Goal: Task Accomplishment & Management: Use online tool/utility

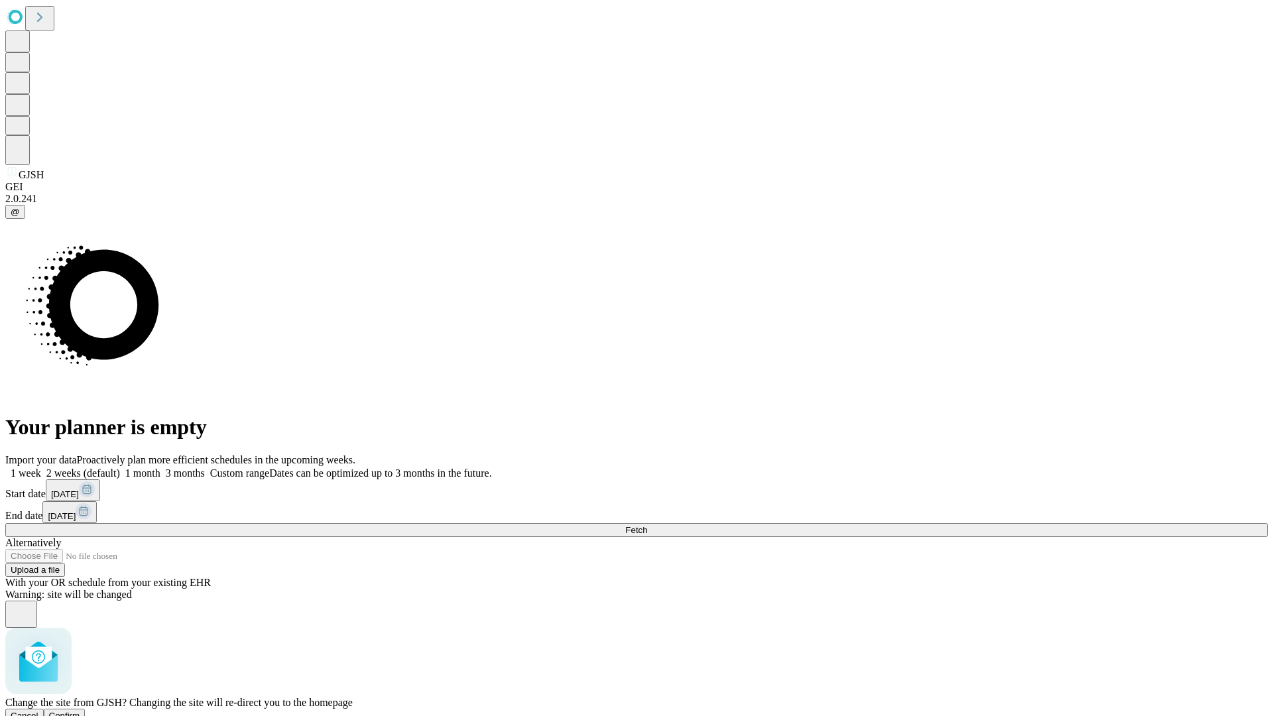
click at [80, 711] on span "Confirm" at bounding box center [64, 716] width 31 height 10
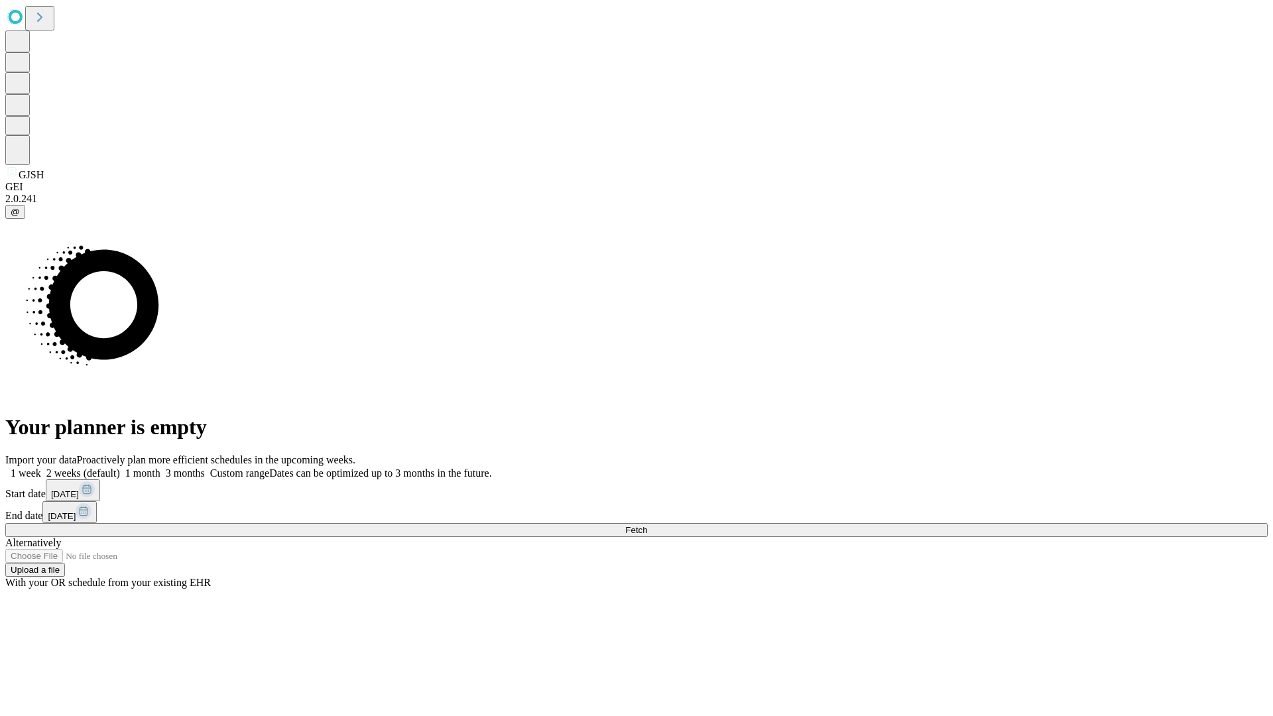
click at [41, 468] on label "1 week" at bounding box center [23, 473] width 36 height 11
click at [647, 525] on span "Fetch" at bounding box center [636, 530] width 22 height 10
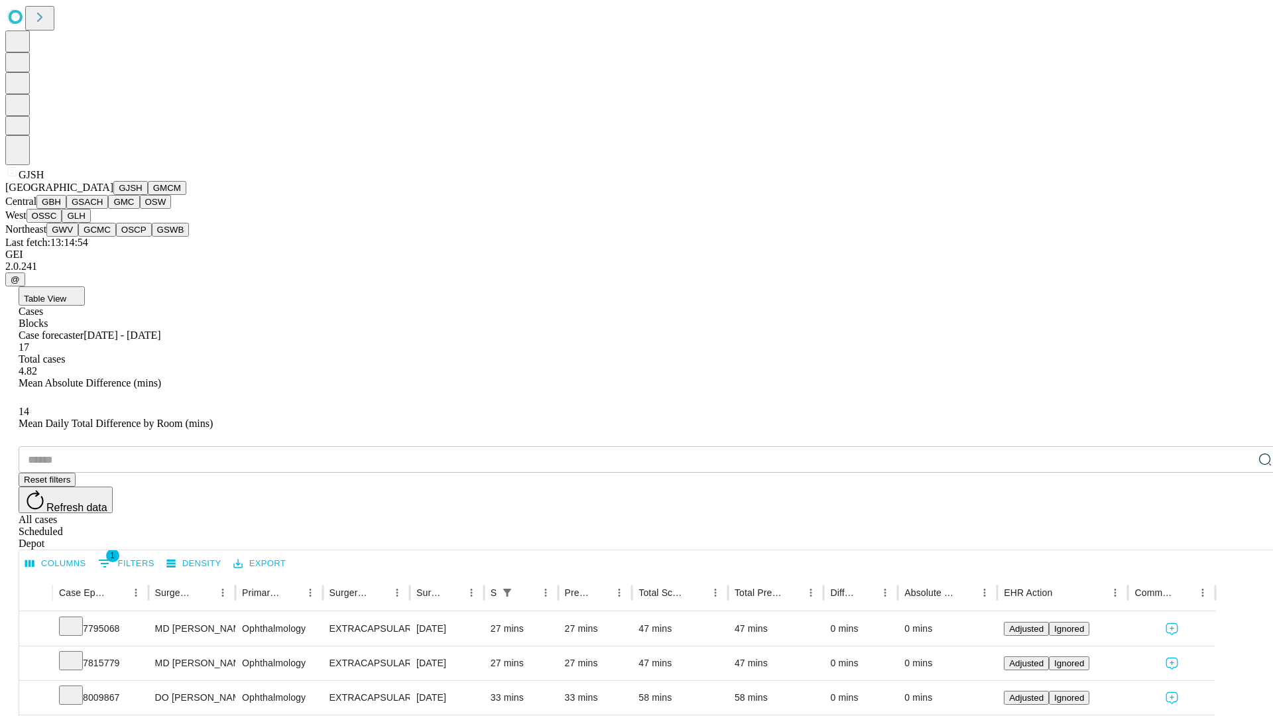
click at [148, 195] on button "GMCM" at bounding box center [167, 188] width 38 height 14
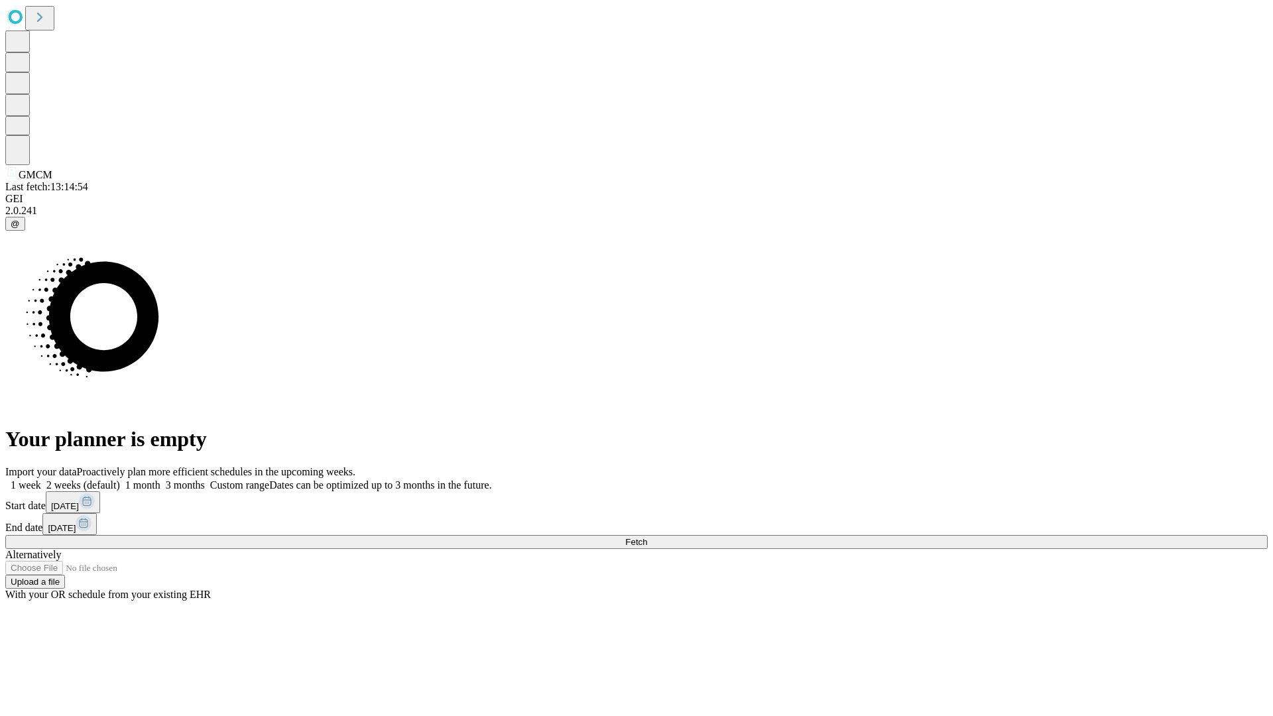
click at [41, 479] on label "1 week" at bounding box center [23, 484] width 36 height 11
click at [647, 537] on span "Fetch" at bounding box center [636, 542] width 22 height 10
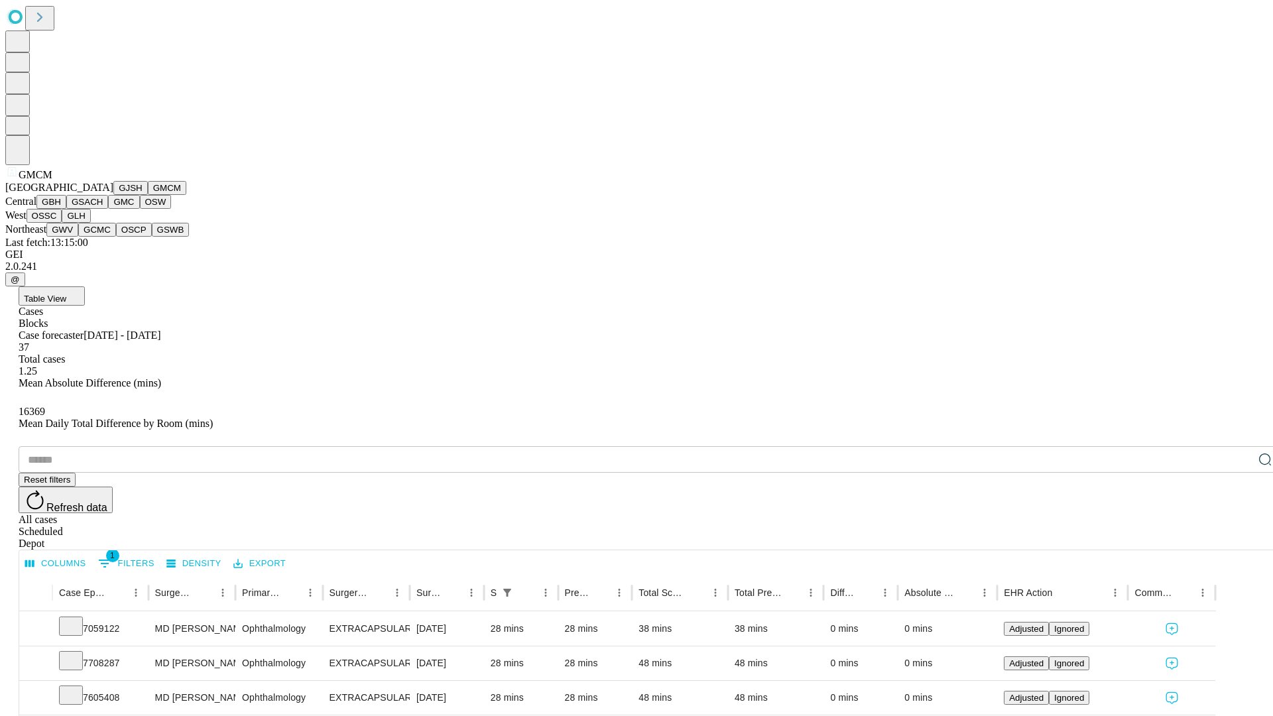
click at [66, 209] on button "GBH" at bounding box center [51, 202] width 30 height 14
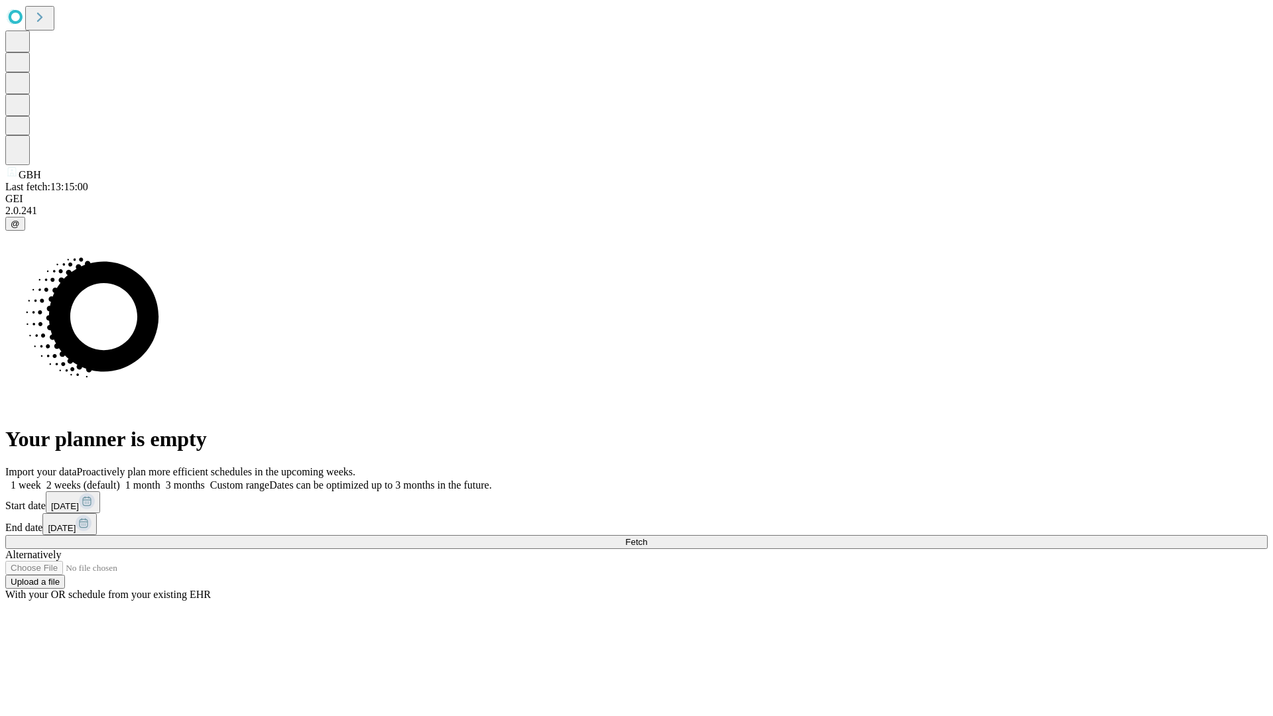
click at [41, 479] on label "1 week" at bounding box center [23, 484] width 36 height 11
click at [647, 537] on span "Fetch" at bounding box center [636, 542] width 22 height 10
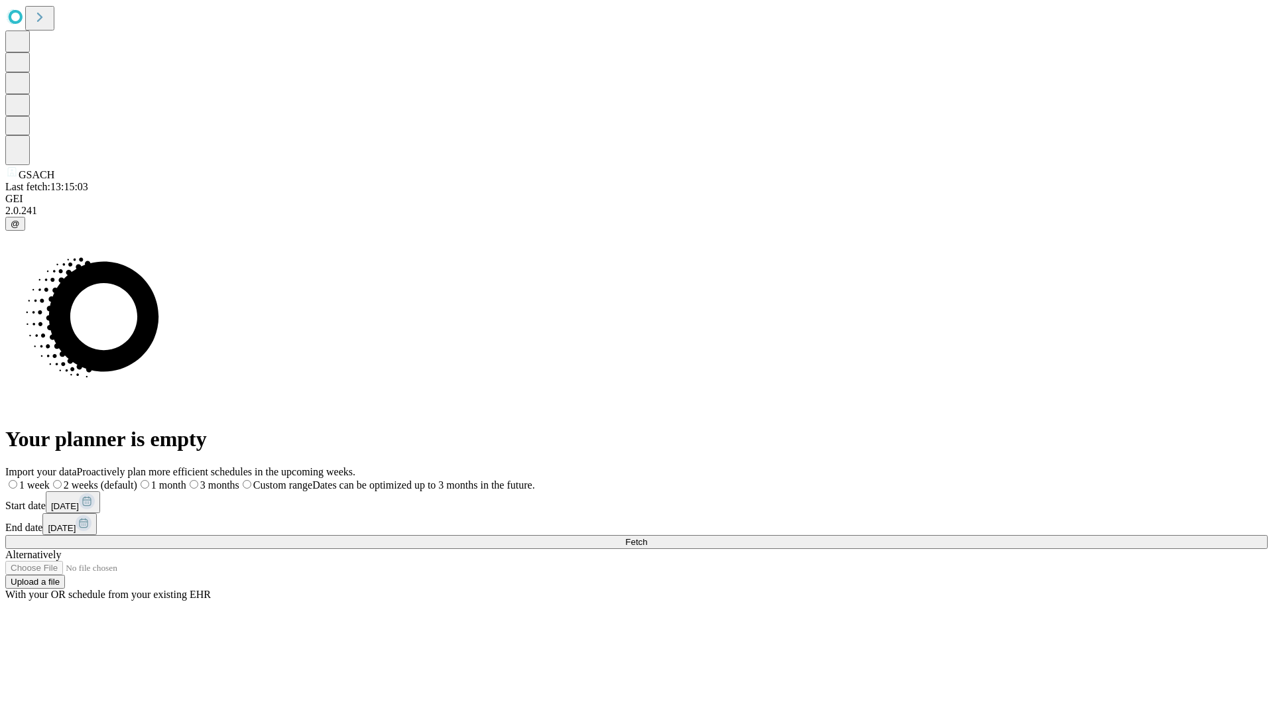
click at [50, 479] on label "1 week" at bounding box center [27, 484] width 44 height 11
click at [647, 537] on span "Fetch" at bounding box center [636, 542] width 22 height 10
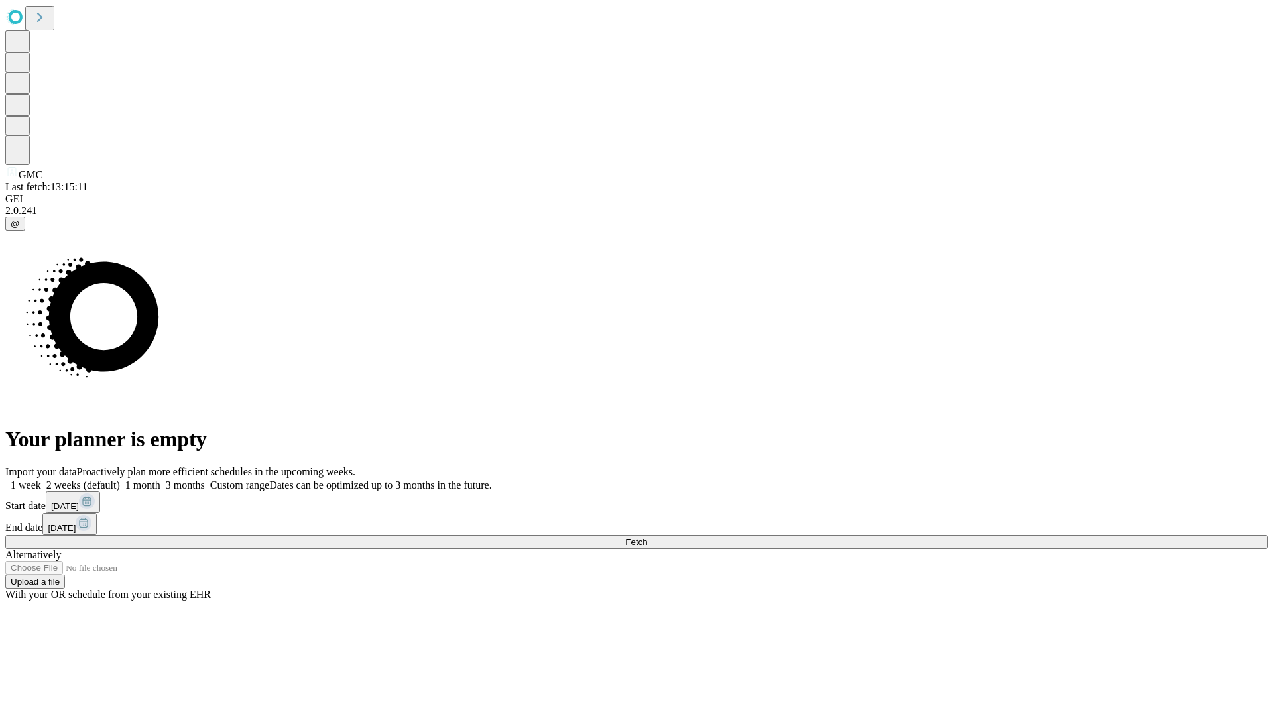
click at [41, 479] on label "1 week" at bounding box center [23, 484] width 36 height 11
click at [647, 537] on span "Fetch" at bounding box center [636, 542] width 22 height 10
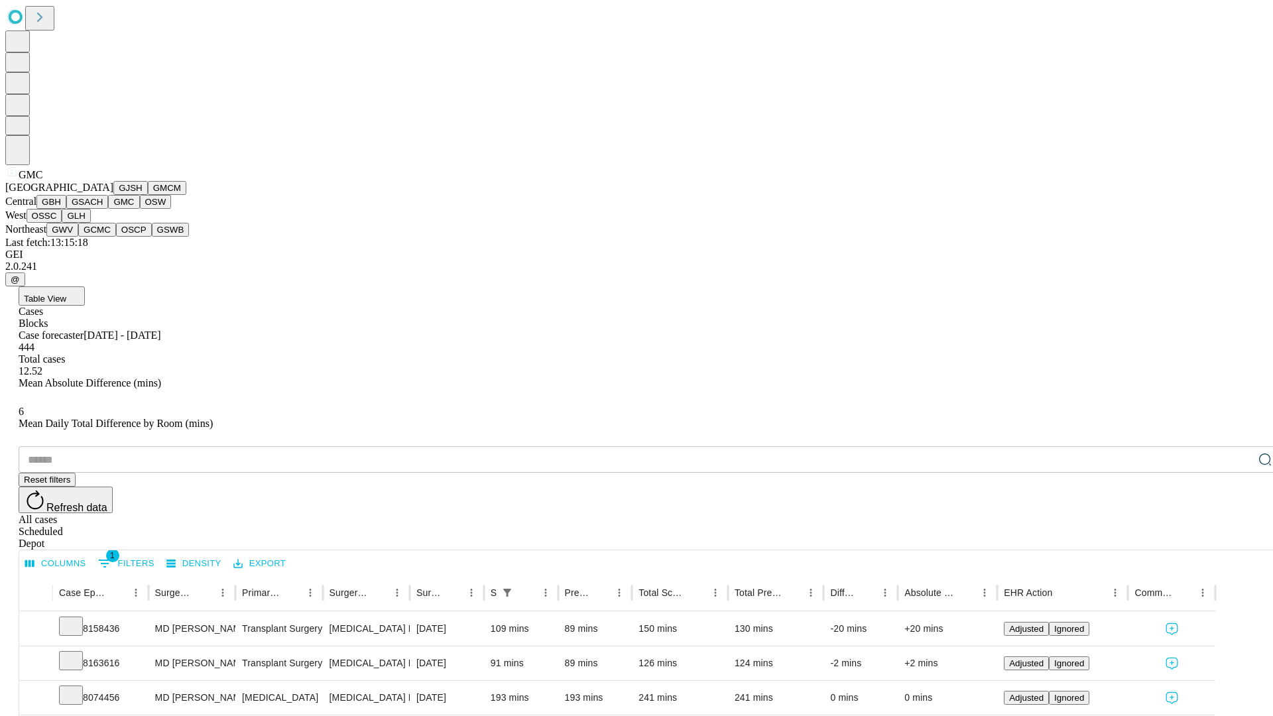
click at [140, 209] on button "OSW" at bounding box center [156, 202] width 32 height 14
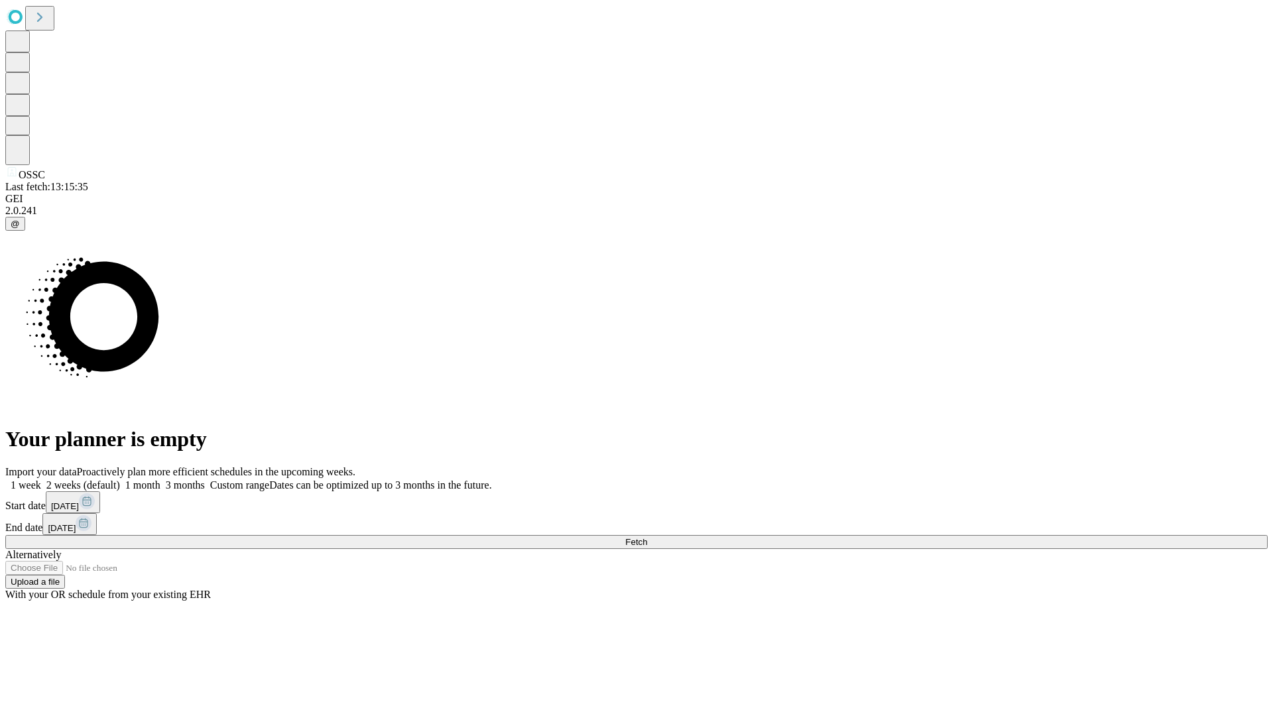
click at [41, 479] on label "1 week" at bounding box center [23, 484] width 36 height 11
click at [647, 537] on span "Fetch" at bounding box center [636, 542] width 22 height 10
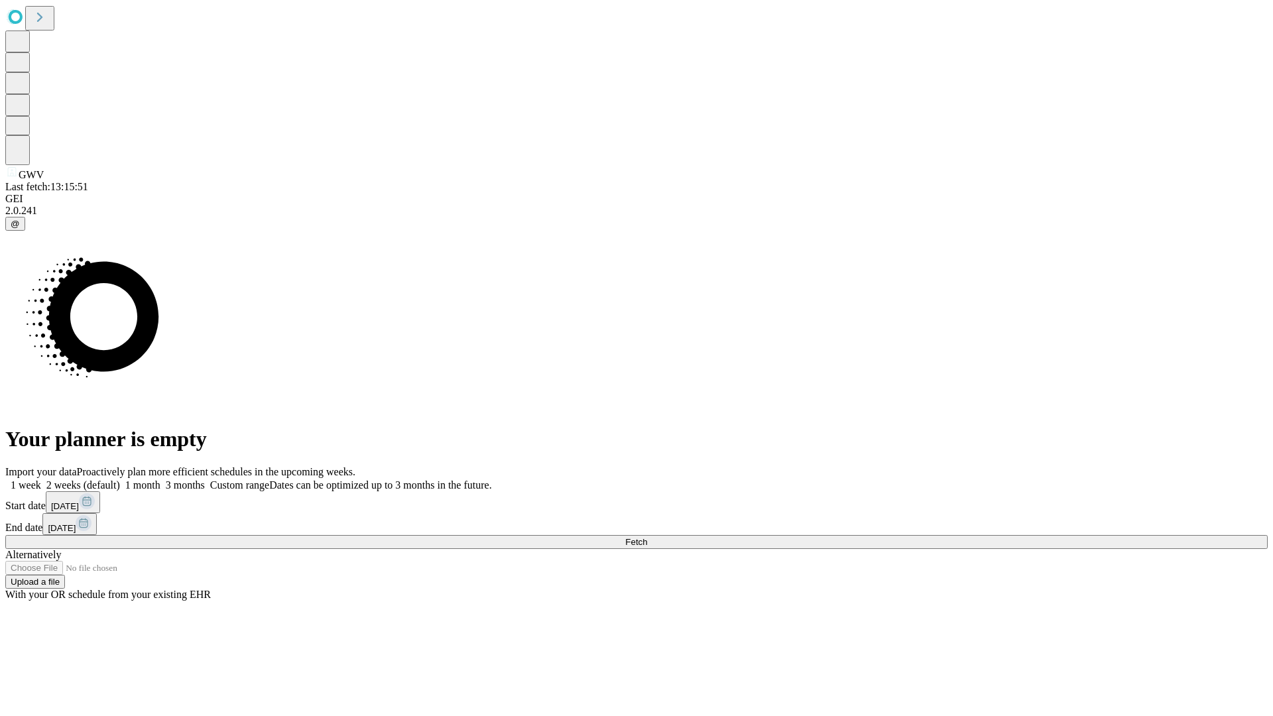
click at [41, 479] on label "1 week" at bounding box center [23, 484] width 36 height 11
click at [647, 537] on span "Fetch" at bounding box center [636, 542] width 22 height 10
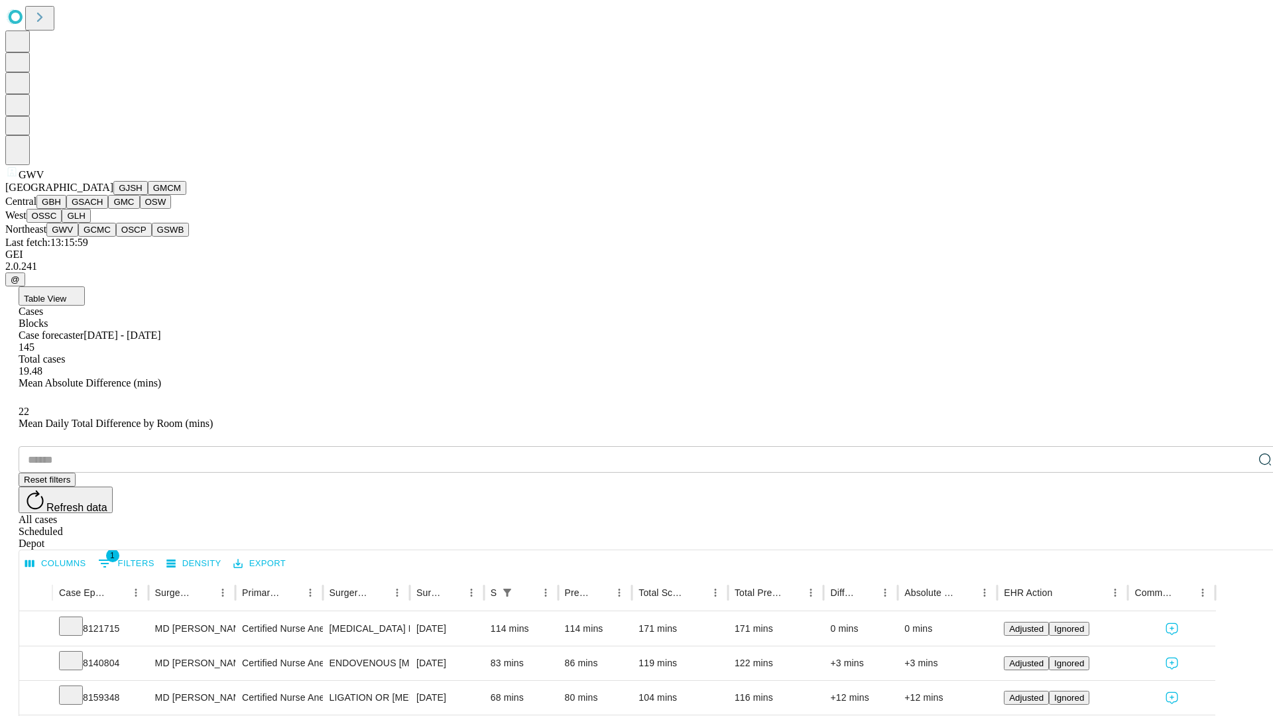
click at [103, 237] on button "GCMC" at bounding box center [97, 230] width 38 height 14
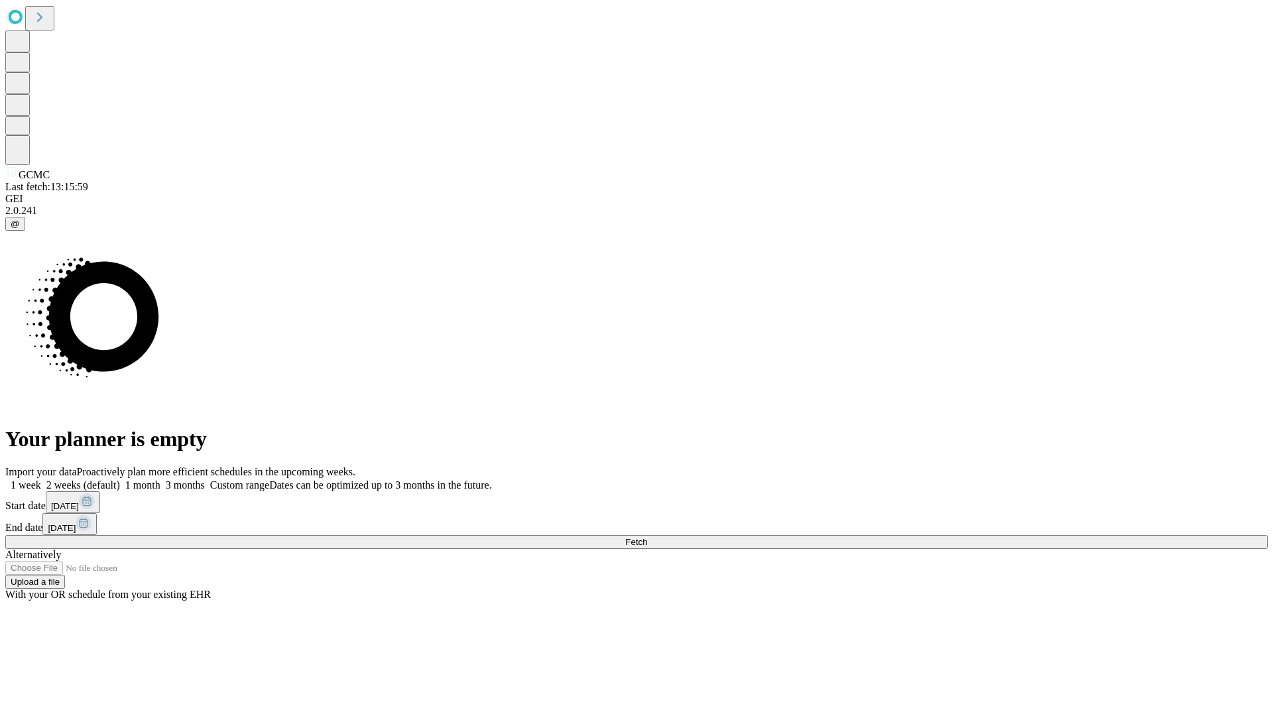
click at [41, 479] on label "1 week" at bounding box center [23, 484] width 36 height 11
click at [647, 537] on span "Fetch" at bounding box center [636, 542] width 22 height 10
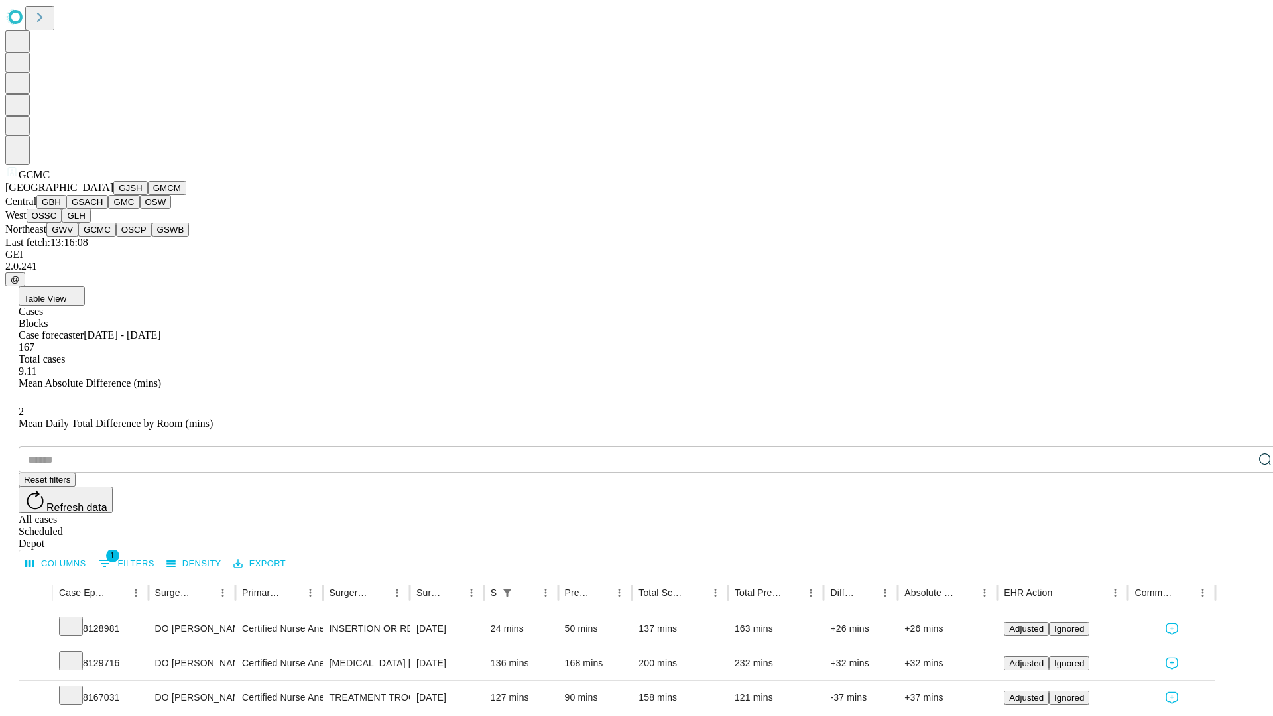
click at [116, 237] on button "OSCP" at bounding box center [134, 230] width 36 height 14
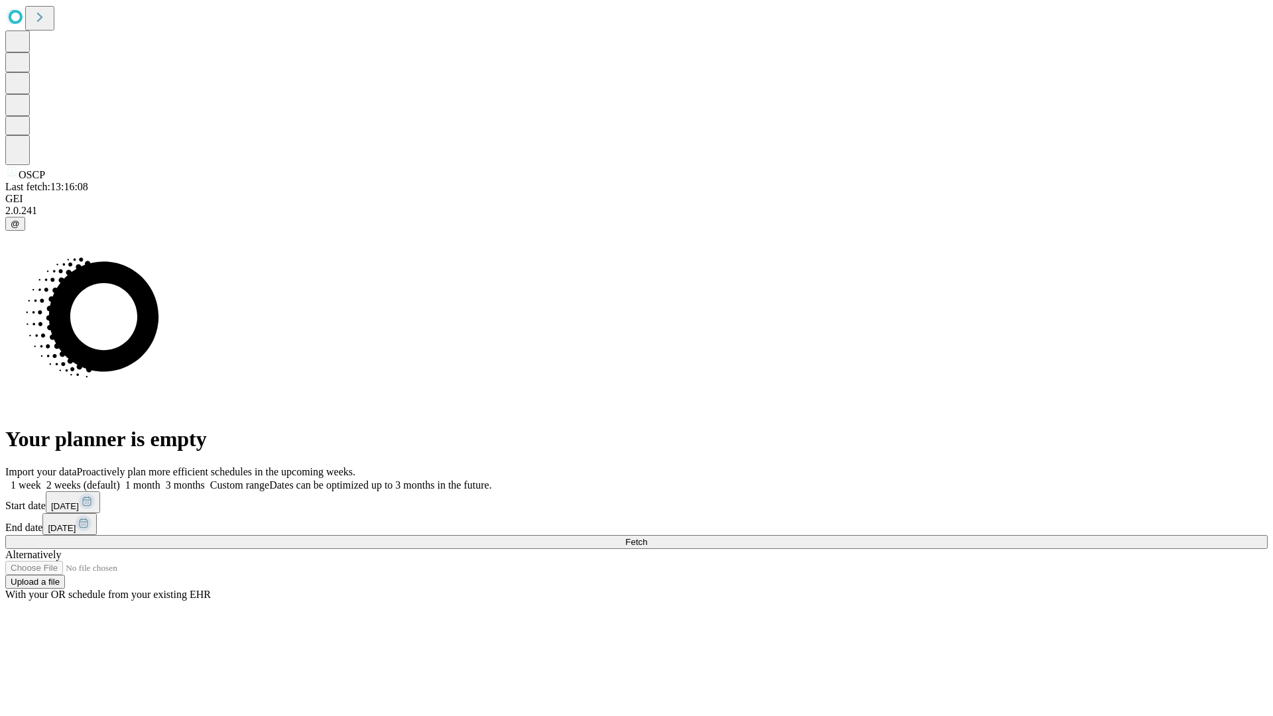
click at [41, 479] on label "1 week" at bounding box center [23, 484] width 36 height 11
click at [647, 537] on span "Fetch" at bounding box center [636, 542] width 22 height 10
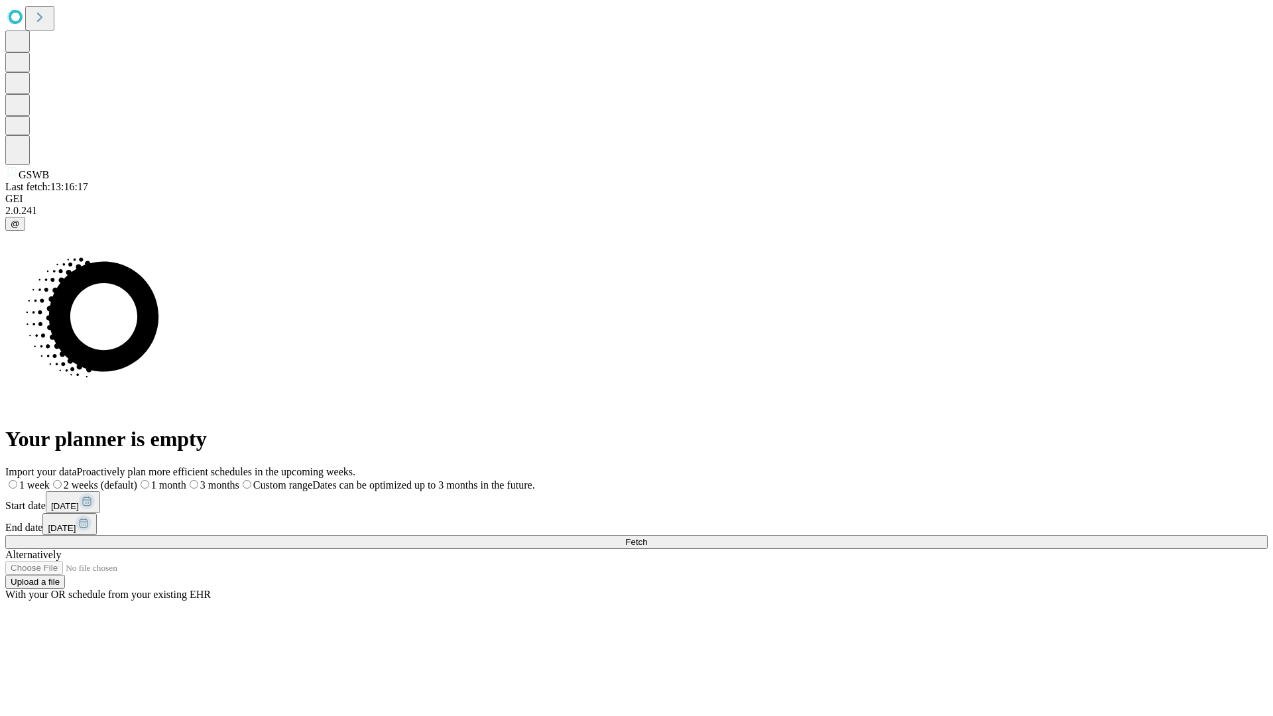
click at [50, 479] on label "1 week" at bounding box center [27, 484] width 44 height 11
click at [647, 537] on span "Fetch" at bounding box center [636, 542] width 22 height 10
